Goal: Task Accomplishment & Management: Use online tool/utility

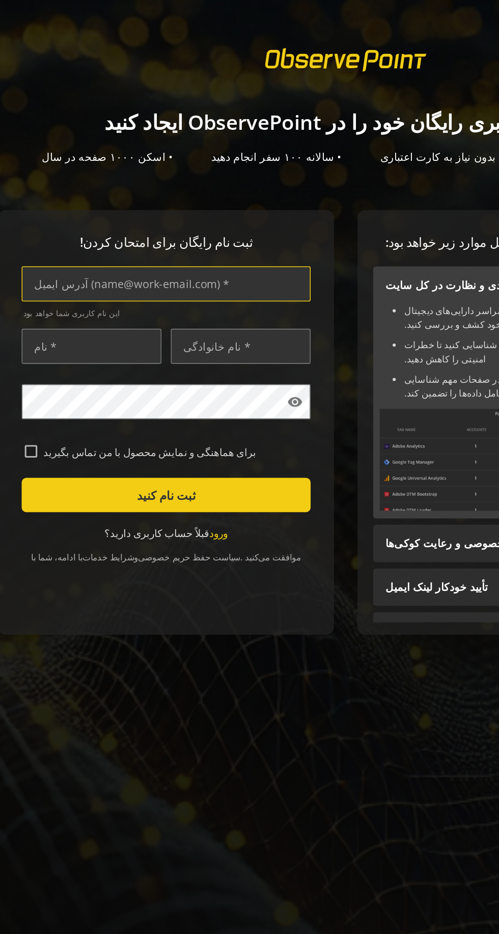
click at [88, 188] on input "text" at bounding box center [132, 188] width 188 height 23
type input "[EMAIL_ADDRESS][DOMAIN_NAME]"
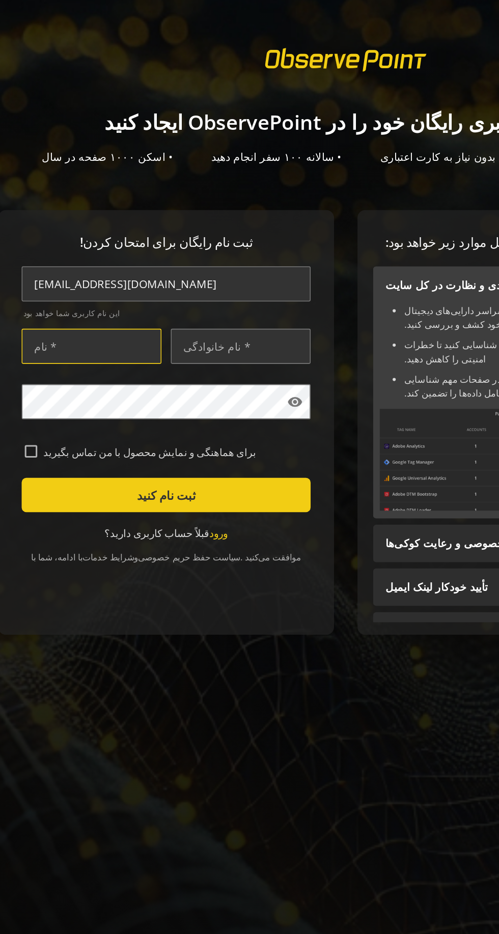
type input "erfan"
type input "Ghytas"
click at [45, 298] on input "برای هماهنگی و نمایش محصول با من تماس بگیرید" at bounding box center [44, 298] width 8 height 8
checkbox input "true"
click at [196, 326] on span "submit" at bounding box center [132, 326] width 188 height 24
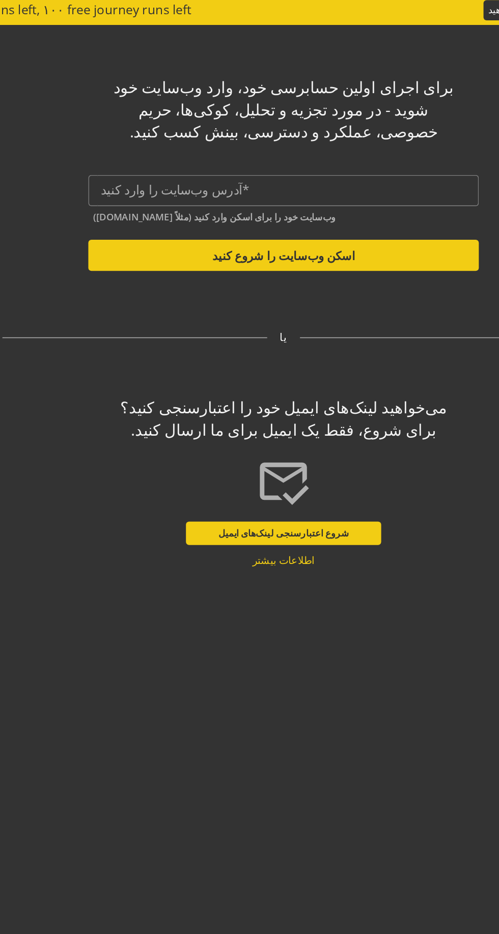
click at [162, 124] on input "text" at bounding box center [266, 128] width 238 height 10
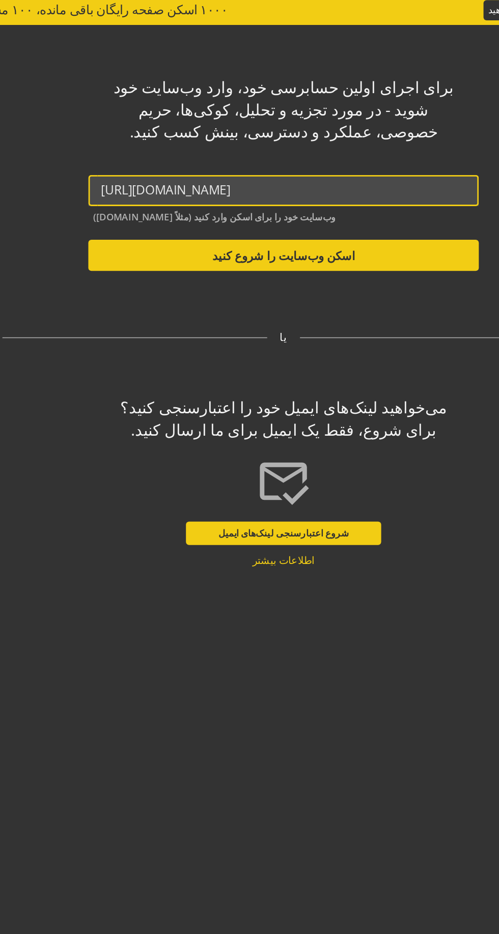
type input "[URL][DOMAIN_NAME]"
click at [165, 173] on button "اسکن وب‌سایت را شروع کنید" at bounding box center [265, 170] width 255 height 20
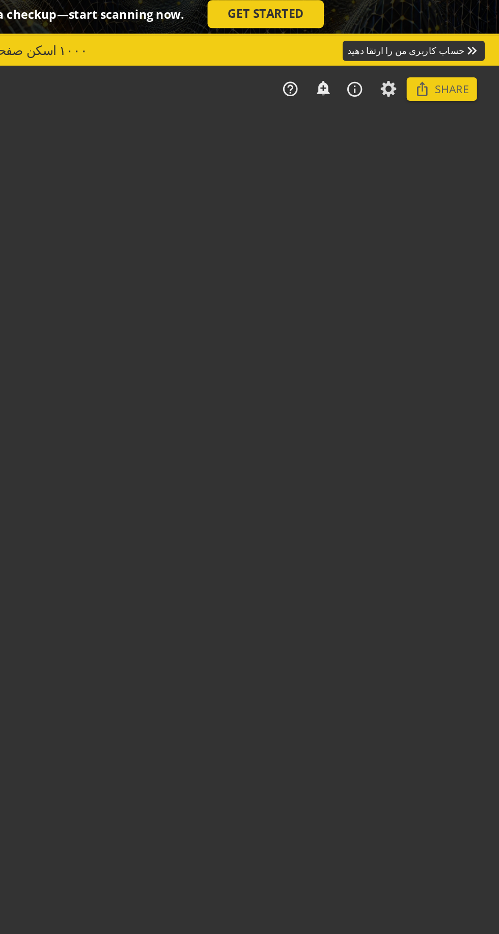
click at [246, 163] on audit-report-container "navigate_before Select... help_outline notifications_none add_alert info_outlin…" at bounding box center [266, 490] width 466 height 888
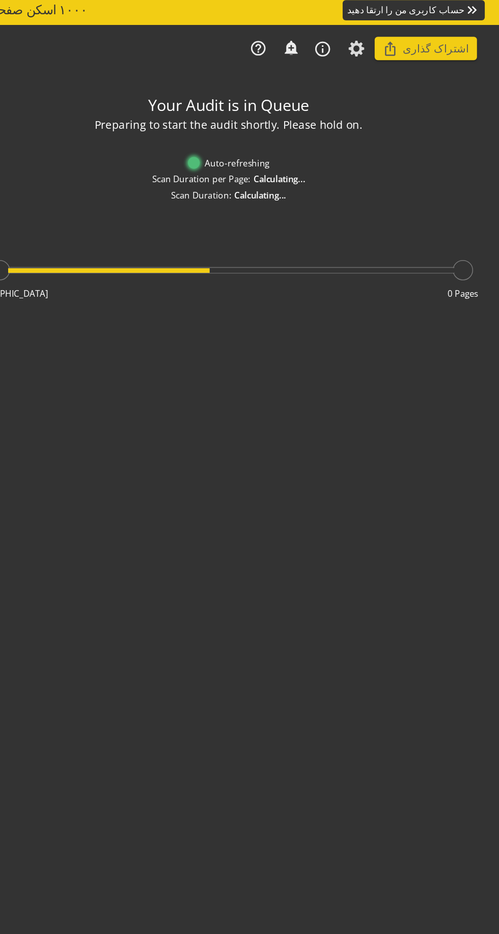
type textarea "Notes can include: -a description of what this audit is validating -changes in …"
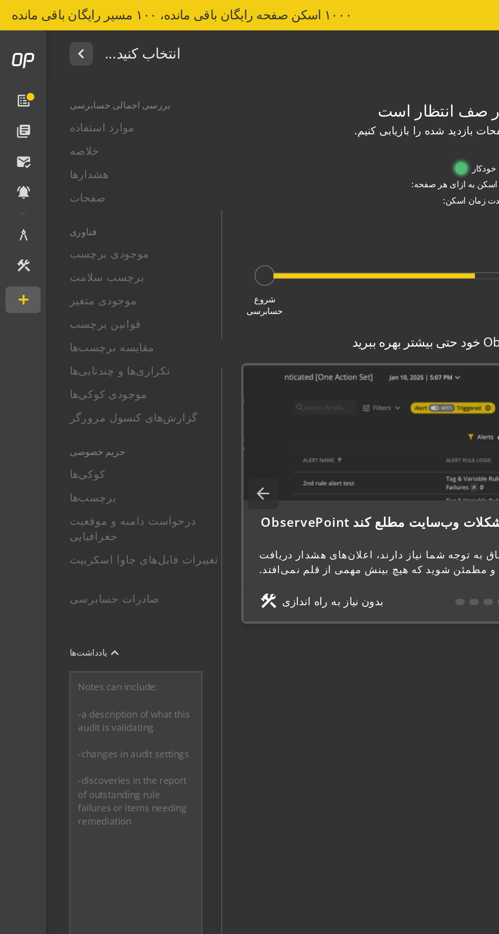
click at [52, 116] on div "بررسی اجمالی حسابرسی موارد استفاده خلاصه هشدارها صفحات فناوری موجودی برچسب برچس…" at bounding box center [89, 493] width 112 height 882
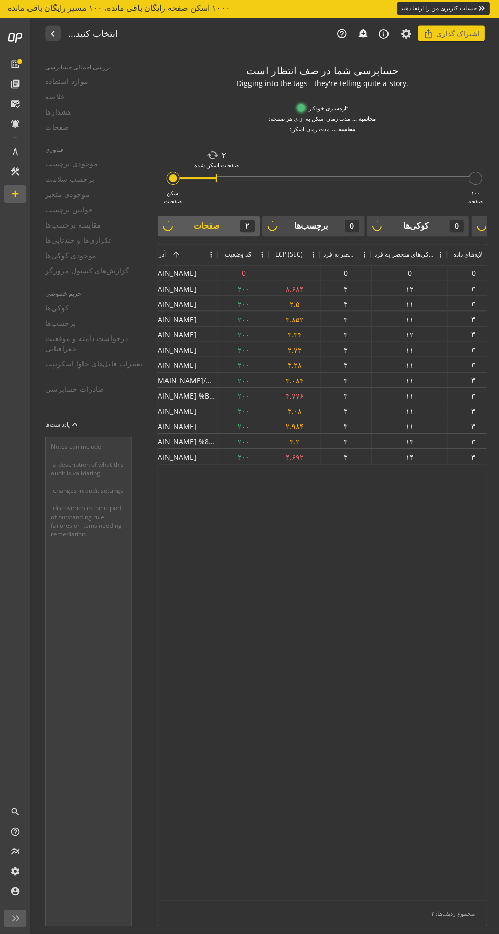
scroll to position [0, 24]
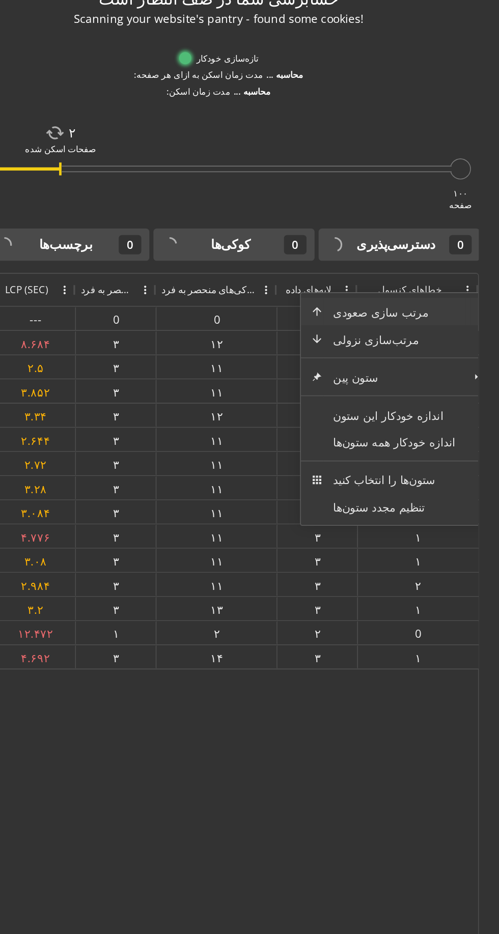
click at [360, 566] on div "[URL][DOMAIN_NAME] 0 --- 0 0 0 0 [URL][DOMAIN_NAME] ۲۰۰ ۸.۶۸۴ ۳ ۱۲ ۳ ۱ [URL][DO…" at bounding box center [322, 584] width 328 height 634
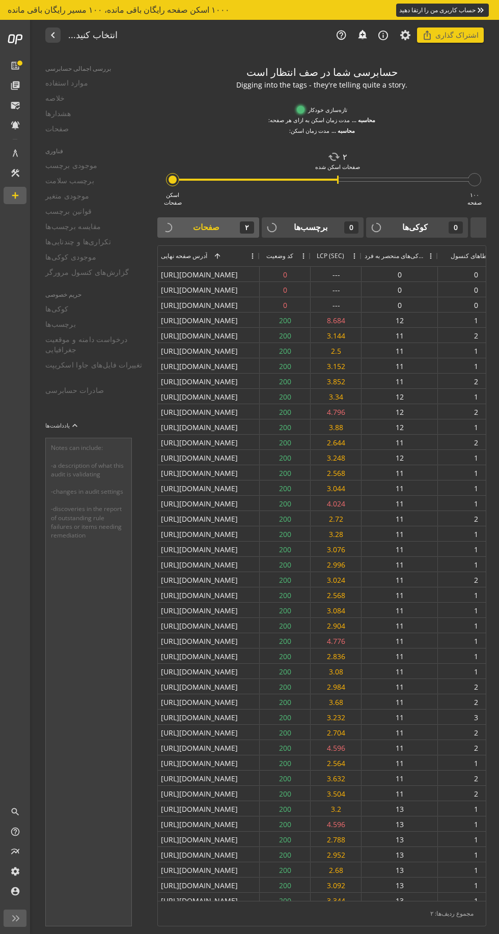
scroll to position [0, 86]
